Goal: Find specific page/section: Find specific page/section

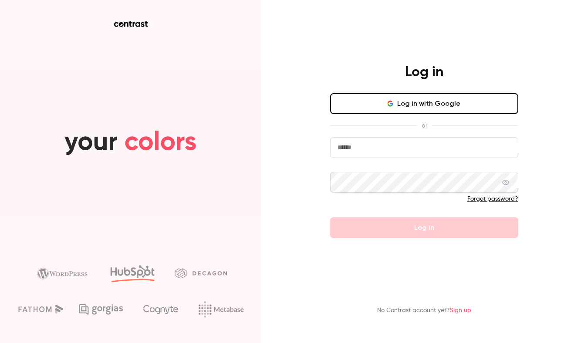
click at [426, 144] on input "email" at bounding box center [424, 147] width 188 height 21
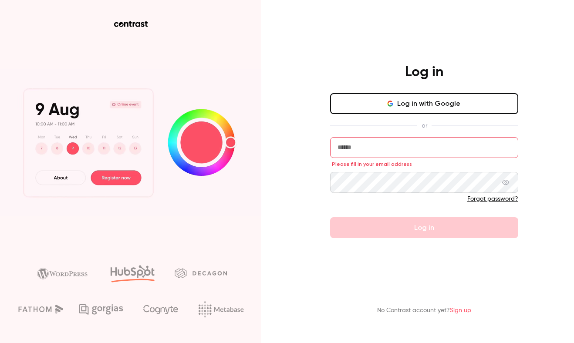
type input "**********"
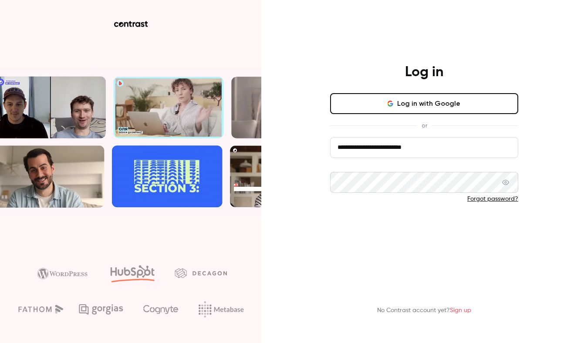
click at [374, 236] on button "Log in" at bounding box center [424, 227] width 188 height 21
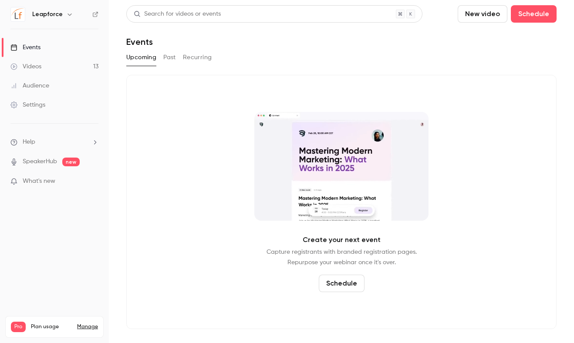
click at [54, 59] on link "Videos 13" at bounding box center [54, 66] width 109 height 19
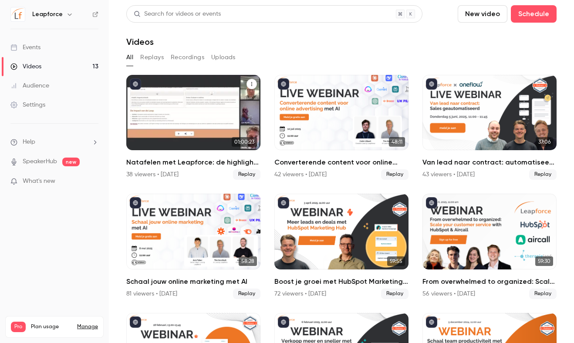
click at [252, 83] on icon "Natafelen met Leapforce: de highlights van HubSpot INBOUND 2025" at bounding box center [251, 83] width 5 height 5
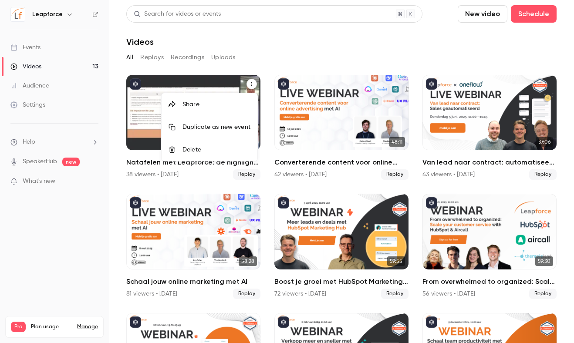
click at [188, 59] on div at bounding box center [287, 171] width 574 height 343
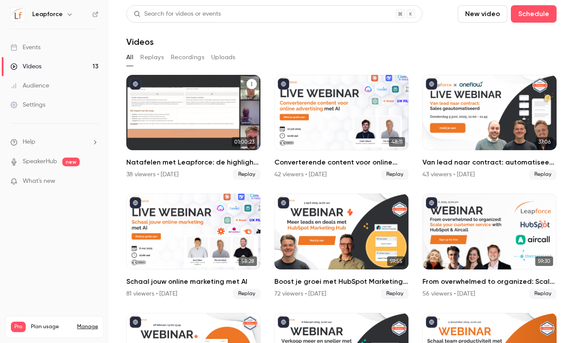
click at [191, 57] on button "Recordings" at bounding box center [188, 57] width 34 height 14
